Goal: Information Seeking & Learning: Learn about a topic

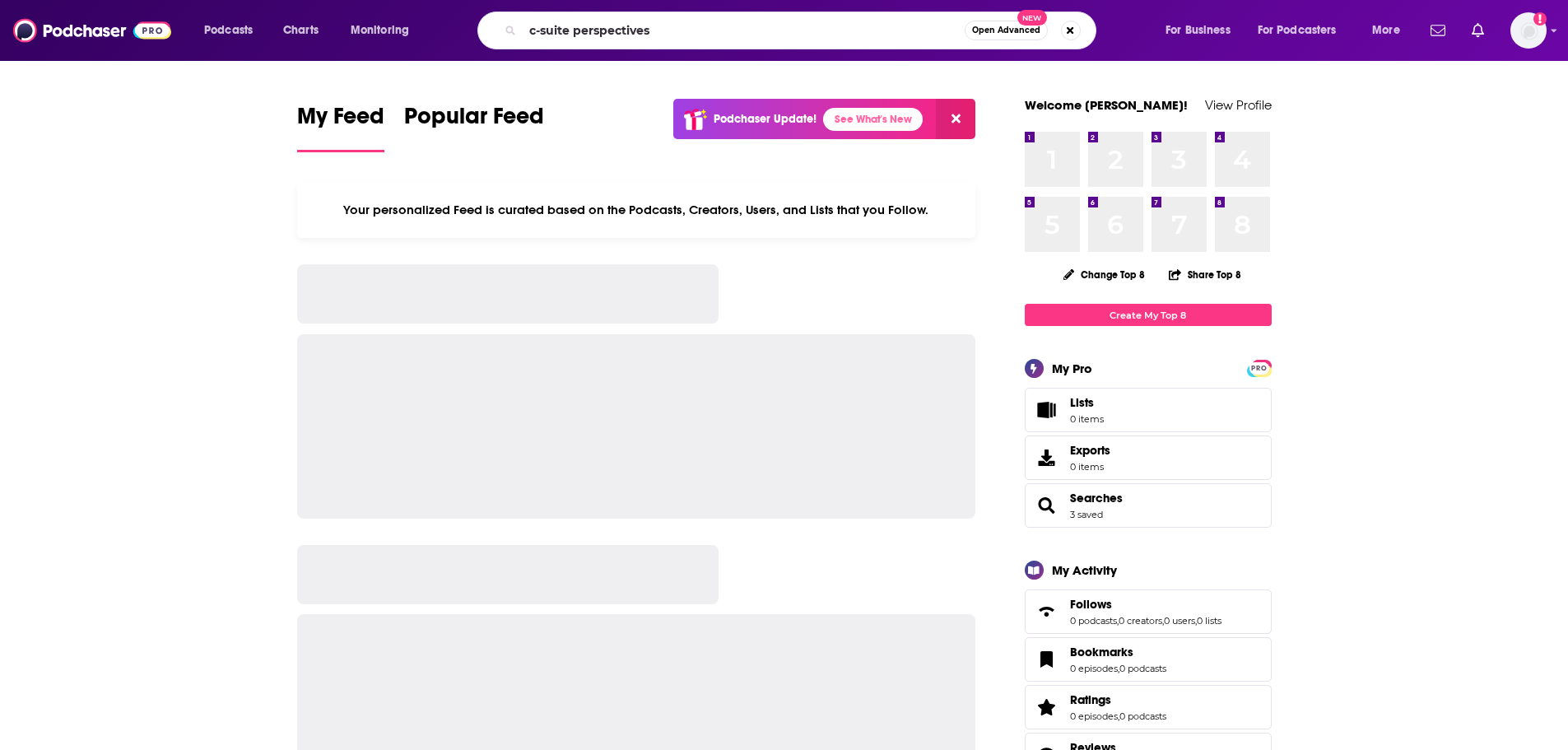
type input "c-suite perspectives"
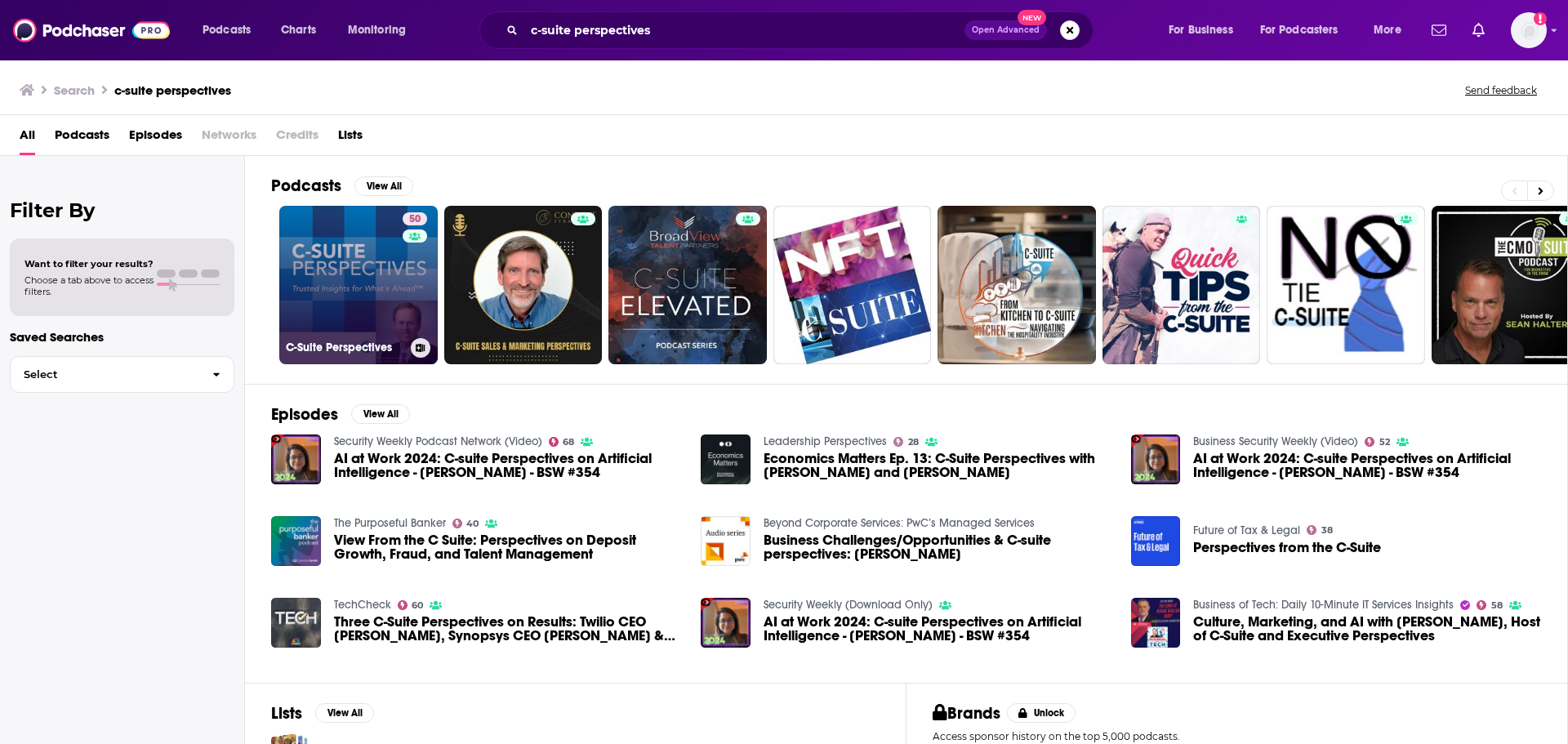
click at [339, 246] on link "50 C-Suite Perspectives" at bounding box center [358, 285] width 159 height 159
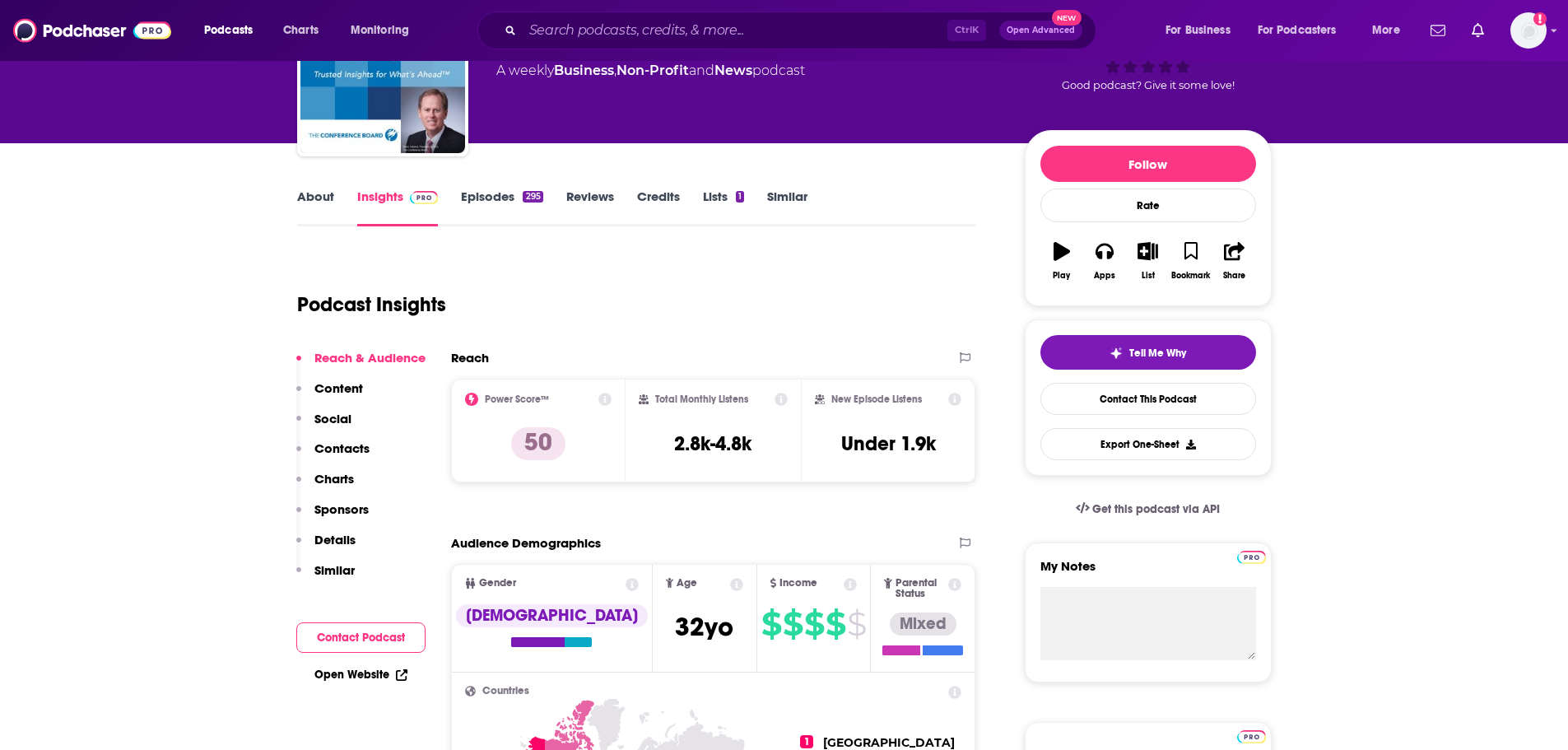
scroll to position [134, 0]
